Goal: Check status: Check status

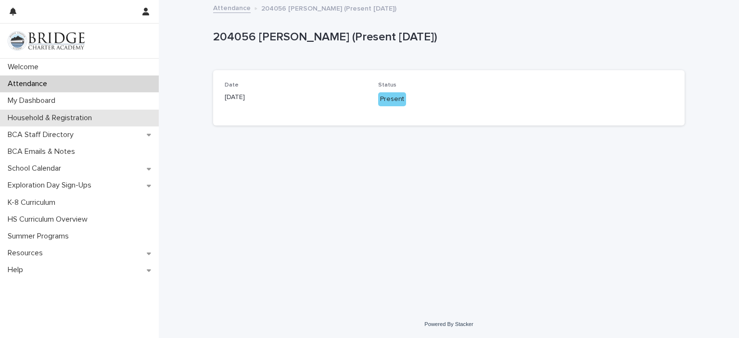
click at [123, 112] on div "Household & Registration" at bounding box center [79, 118] width 159 height 17
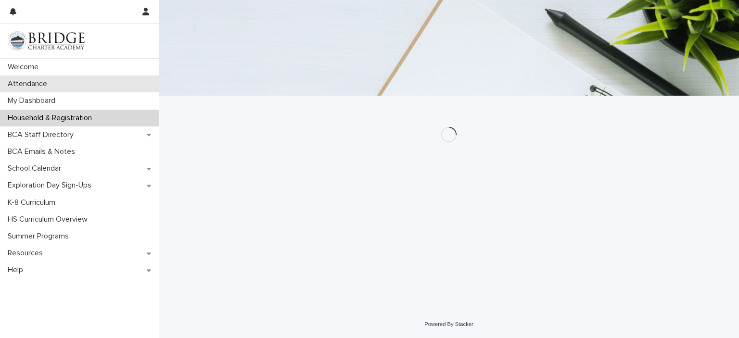
click at [110, 82] on div "Attendance" at bounding box center [79, 84] width 159 height 17
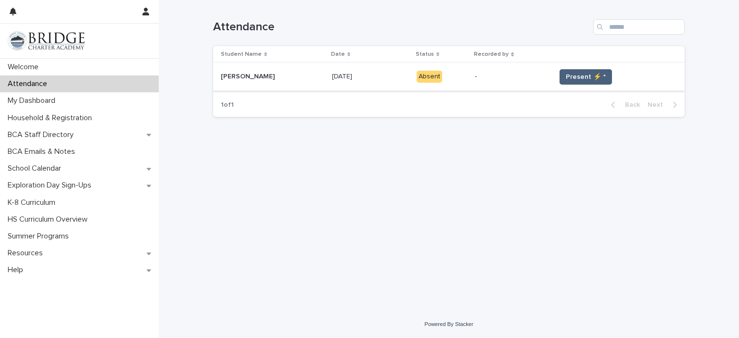
click at [569, 74] on span "Present ⚡ *" at bounding box center [586, 77] width 40 height 10
